Goal: Navigation & Orientation: Find specific page/section

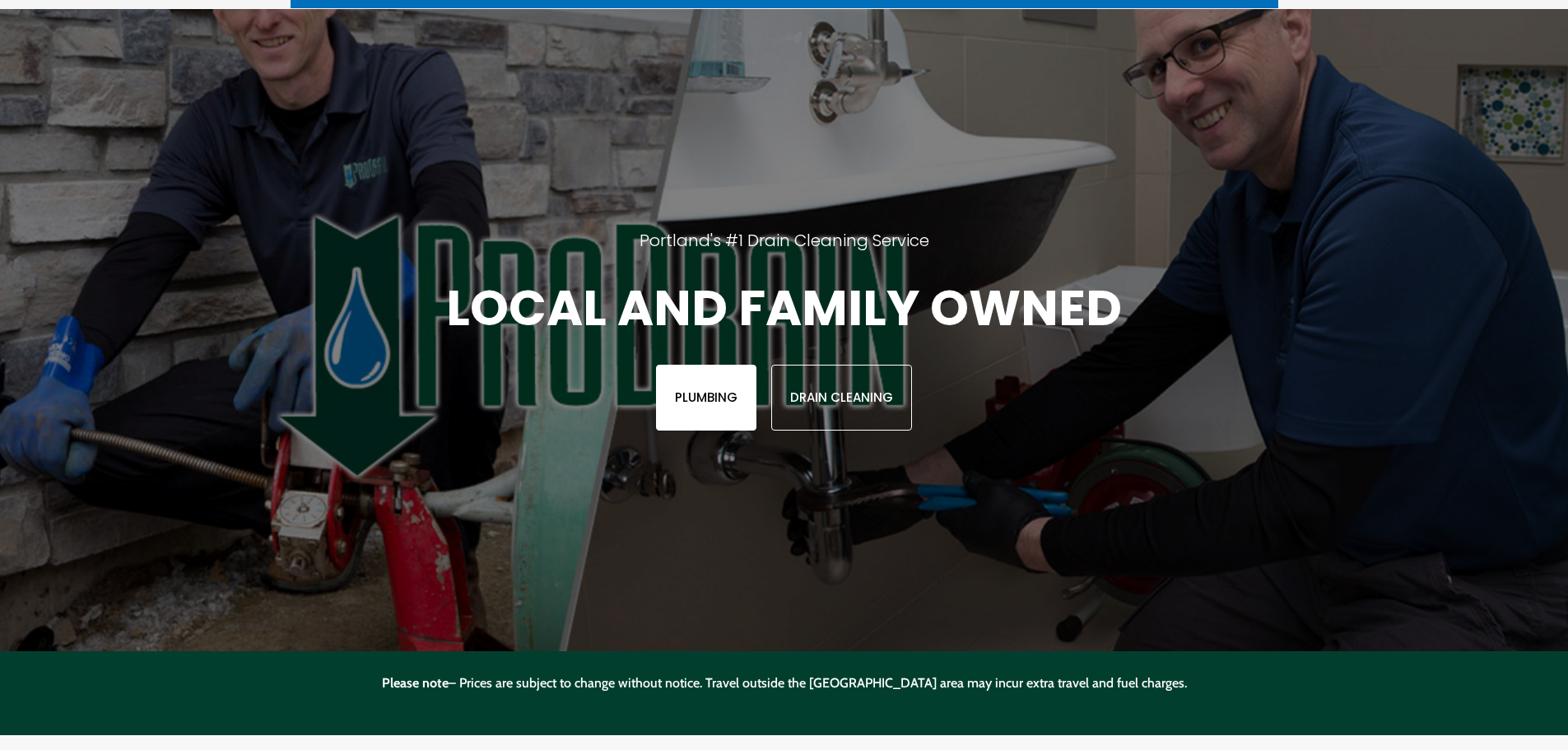
scroll to position [124, 0]
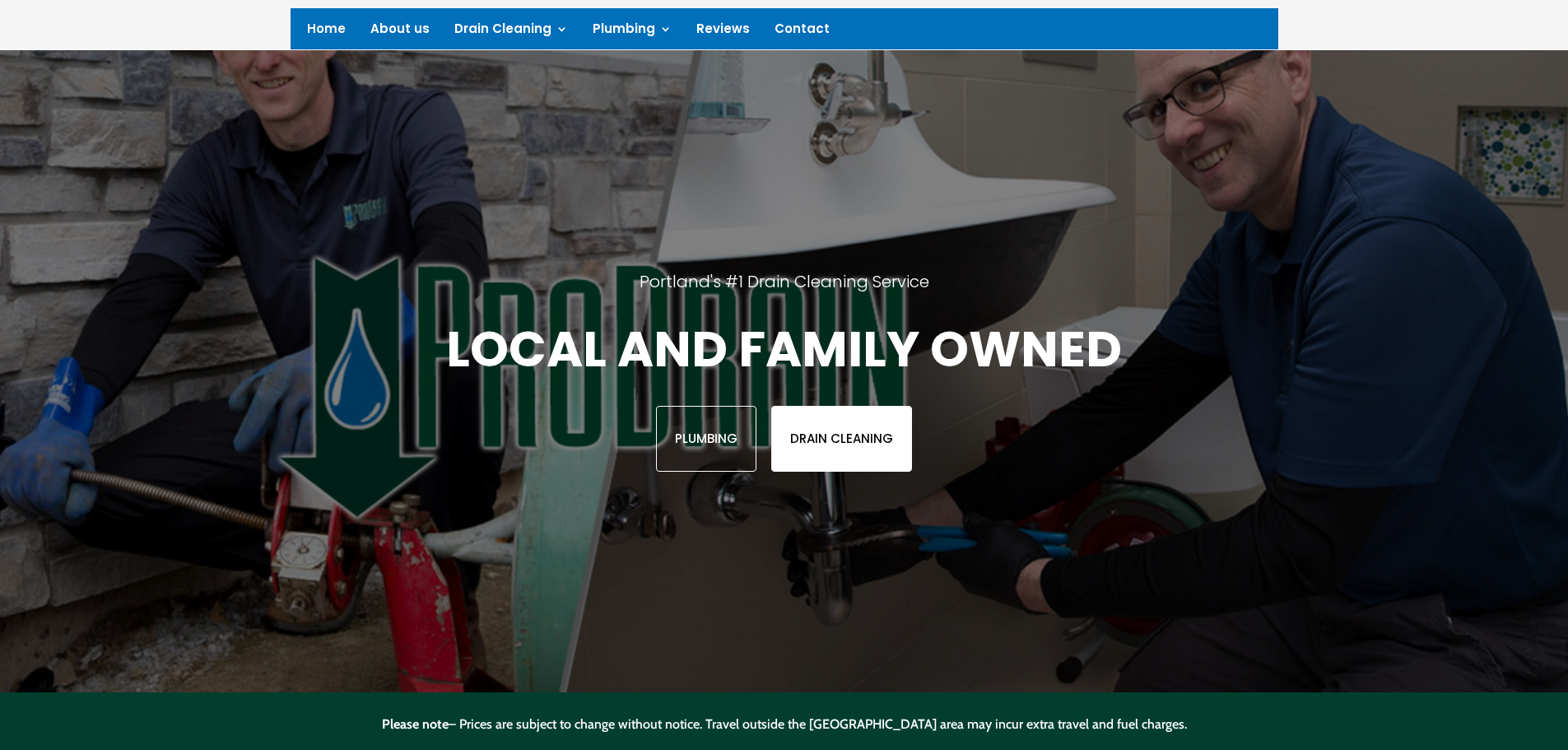
click at [834, 437] on link "Drain Cleaning" at bounding box center [841, 439] width 140 height 66
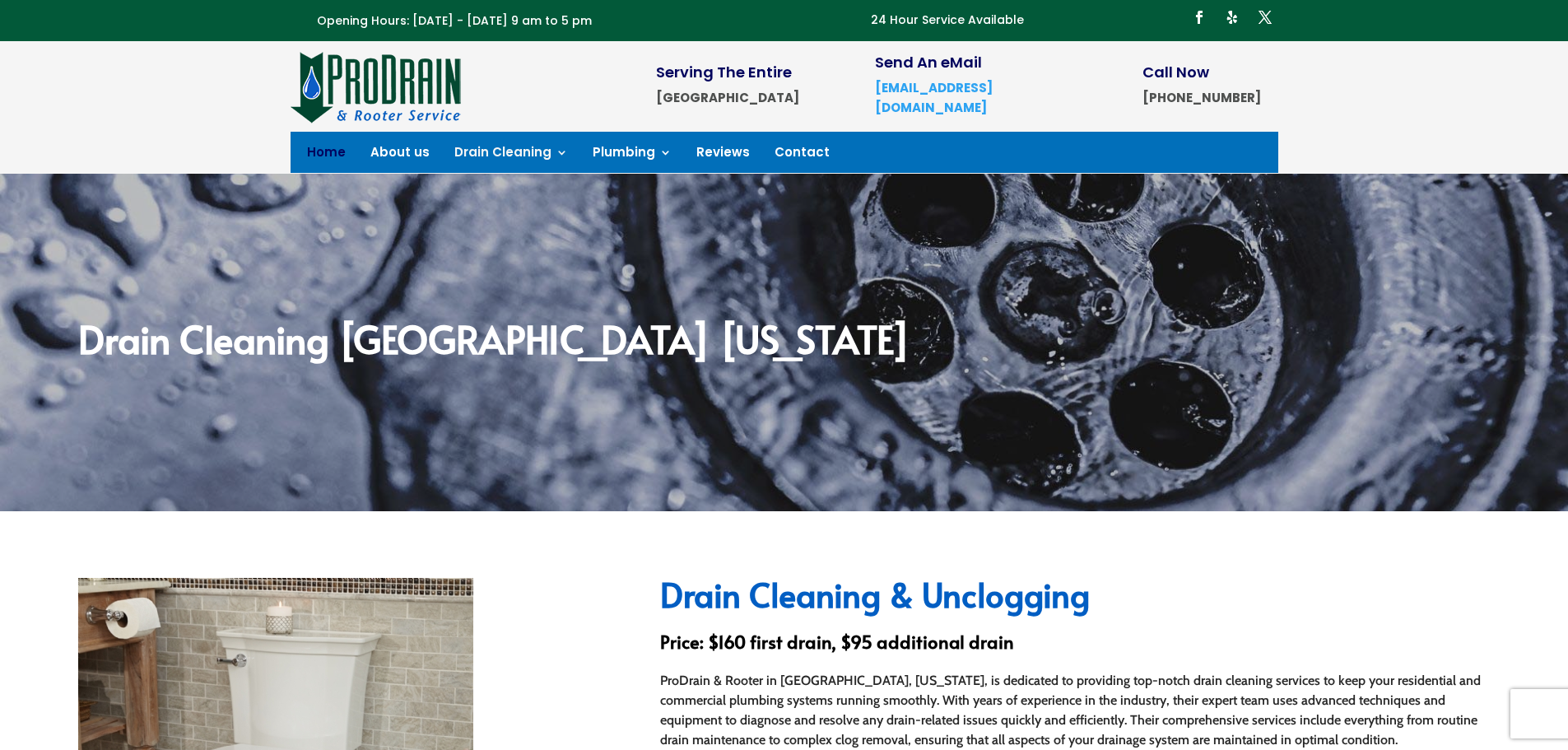
click at [331, 148] on link "Home" at bounding box center [326, 156] width 39 height 18
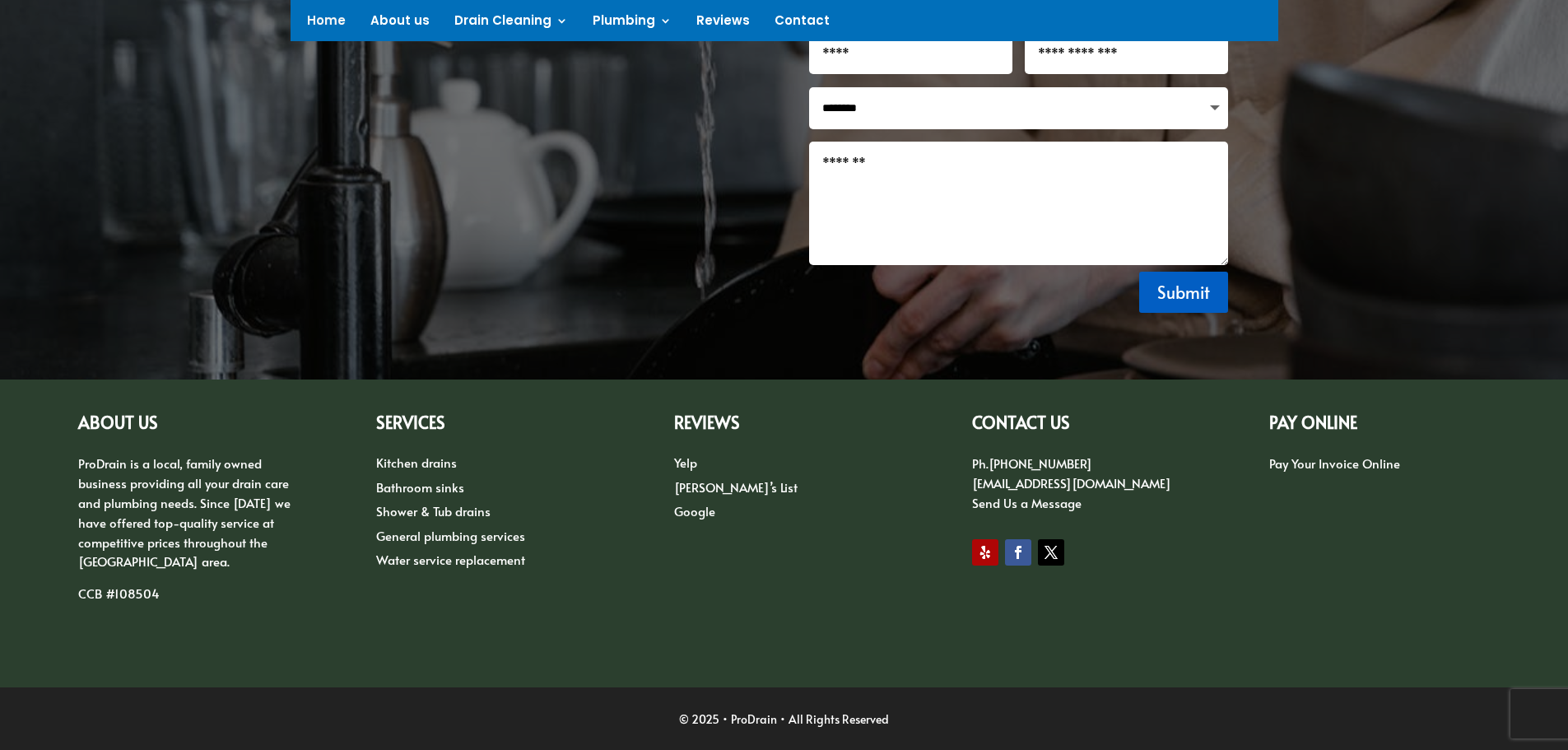
scroll to position [2216, 0]
